Goal: Task Accomplishment & Management: Manage account settings

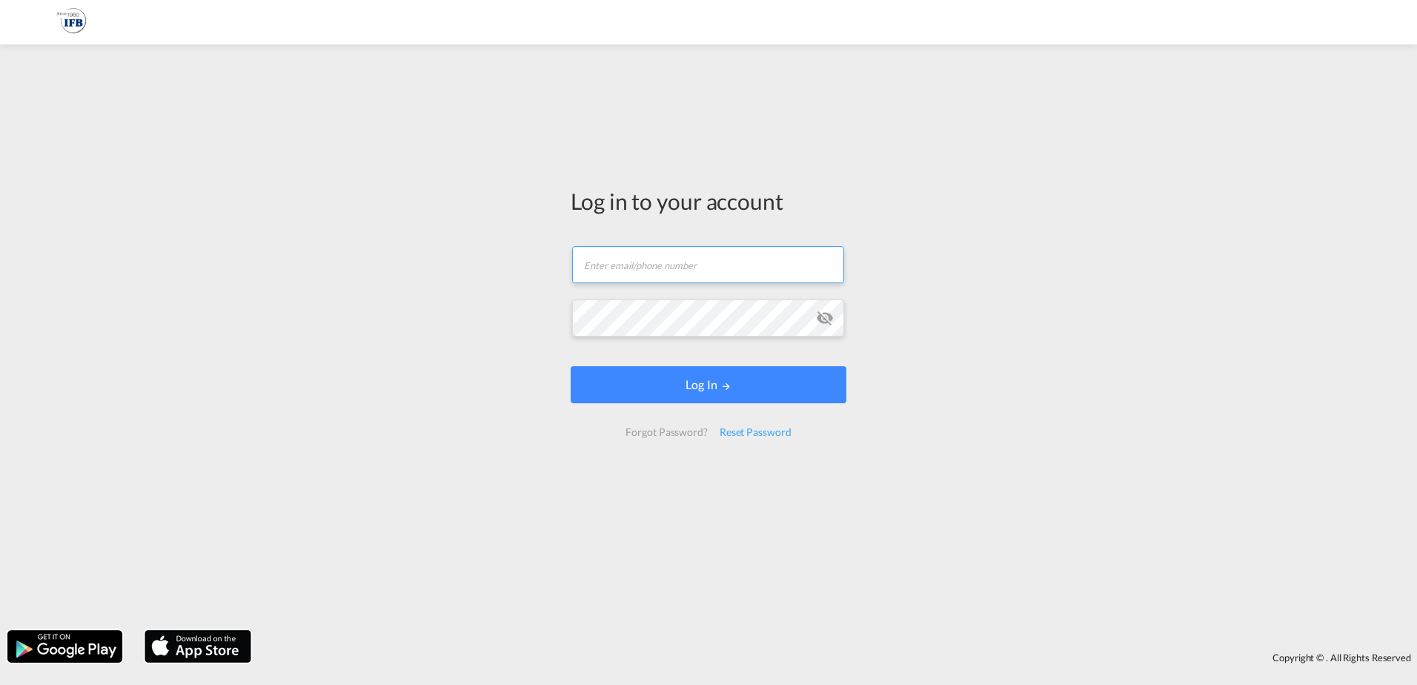
click at [630, 276] on input "text" at bounding box center [708, 264] width 272 height 37
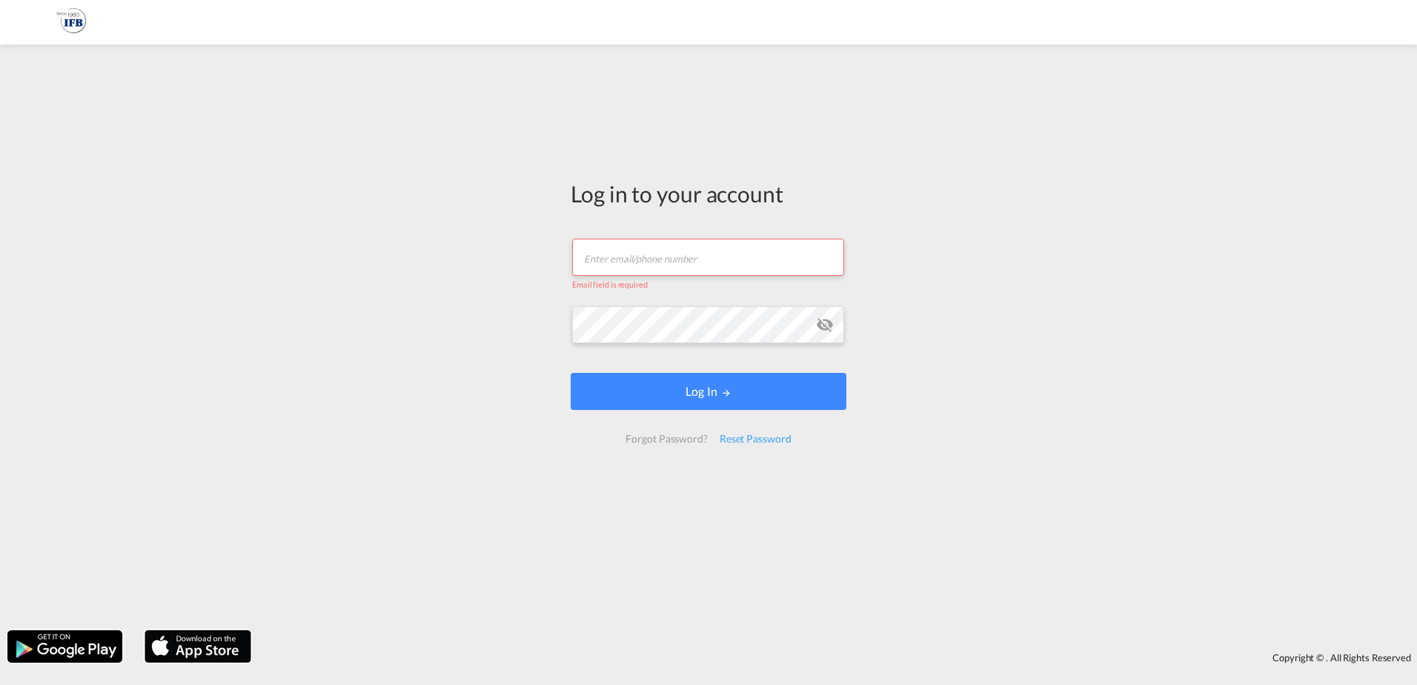
click at [1092, 282] on div "Log in to your account Email field is required Password field is required Log I…" at bounding box center [708, 337] width 1417 height 571
click at [754, 438] on div "Reset Password" at bounding box center [756, 438] width 84 height 27
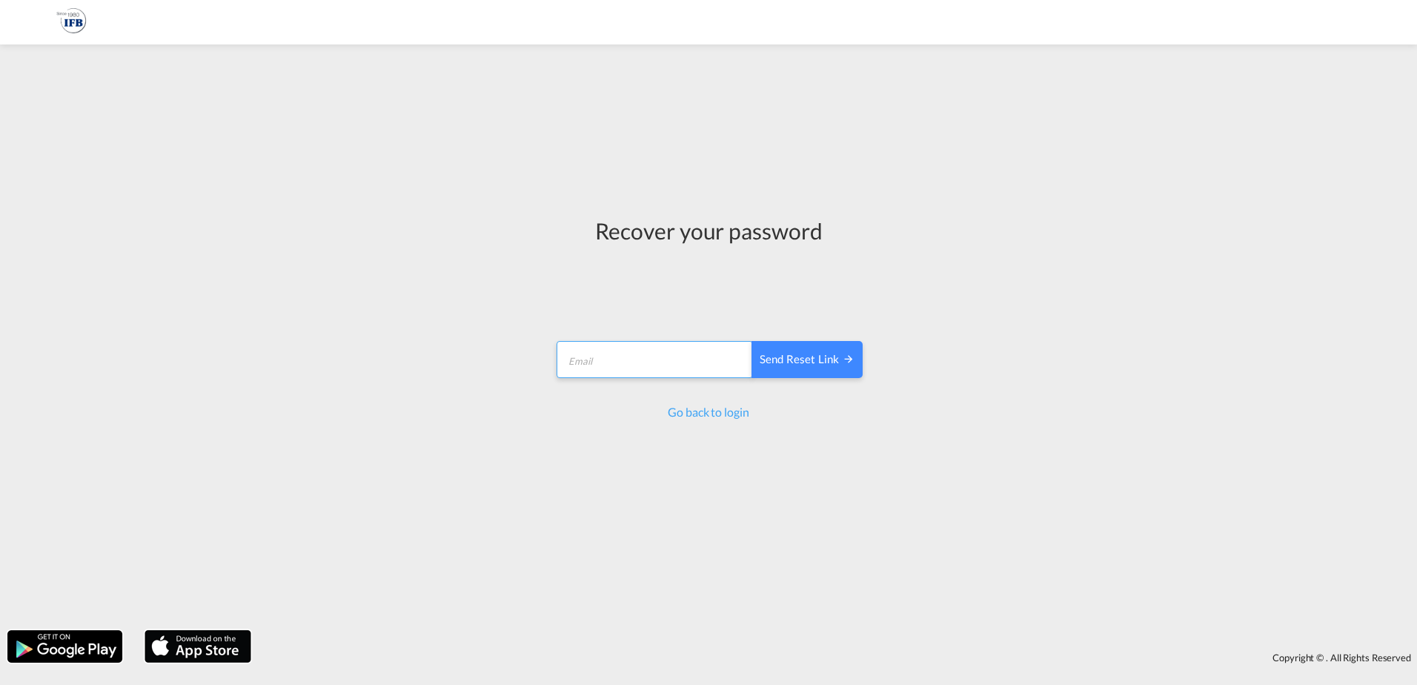
click at [675, 368] on input "email" at bounding box center [655, 359] width 196 height 37
type input "[EMAIL_ADDRESS][DOMAIN_NAME]"
click at [814, 363] on div "Send reset link" at bounding box center [807, 359] width 95 height 17
